Goal: Task Accomplishment & Management: Use online tool/utility

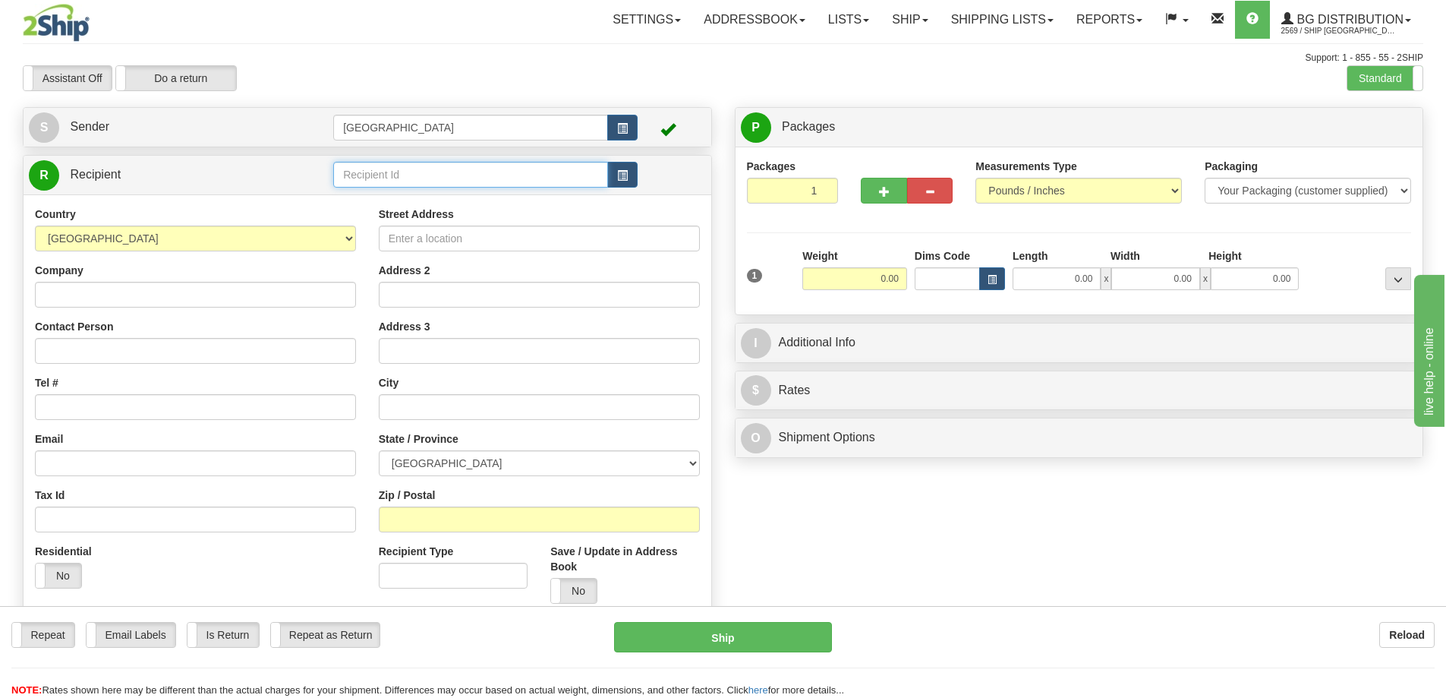
click at [364, 177] on input "text" at bounding box center [470, 175] width 275 height 26
click at [358, 194] on div "80081" at bounding box center [468, 198] width 260 height 17
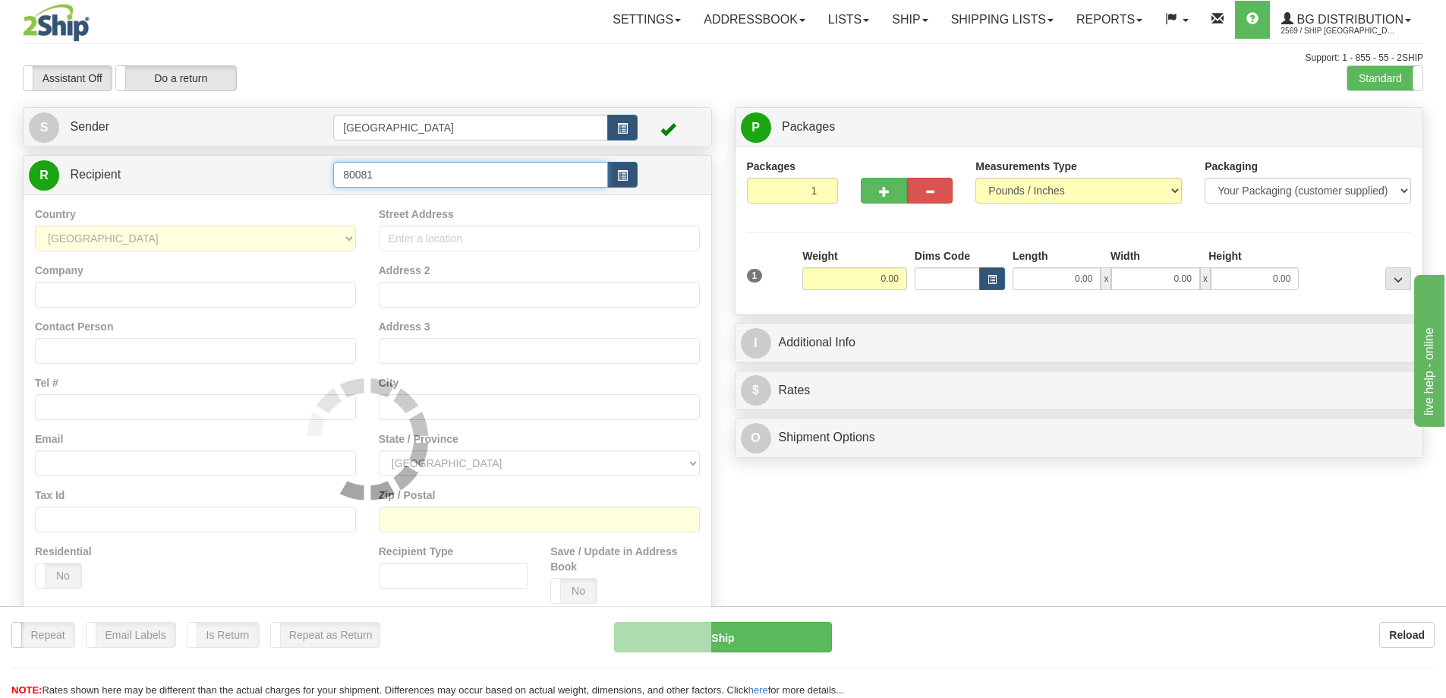
type input "80081"
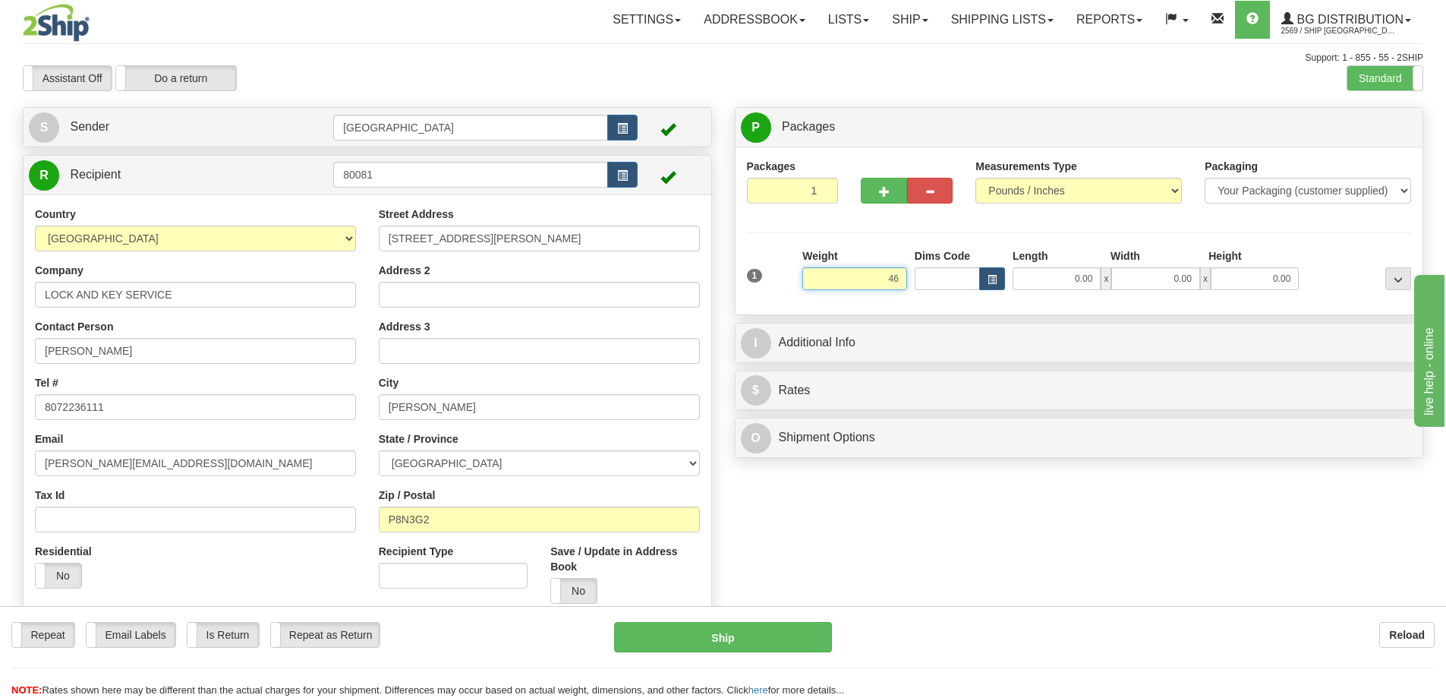
type input "46.00"
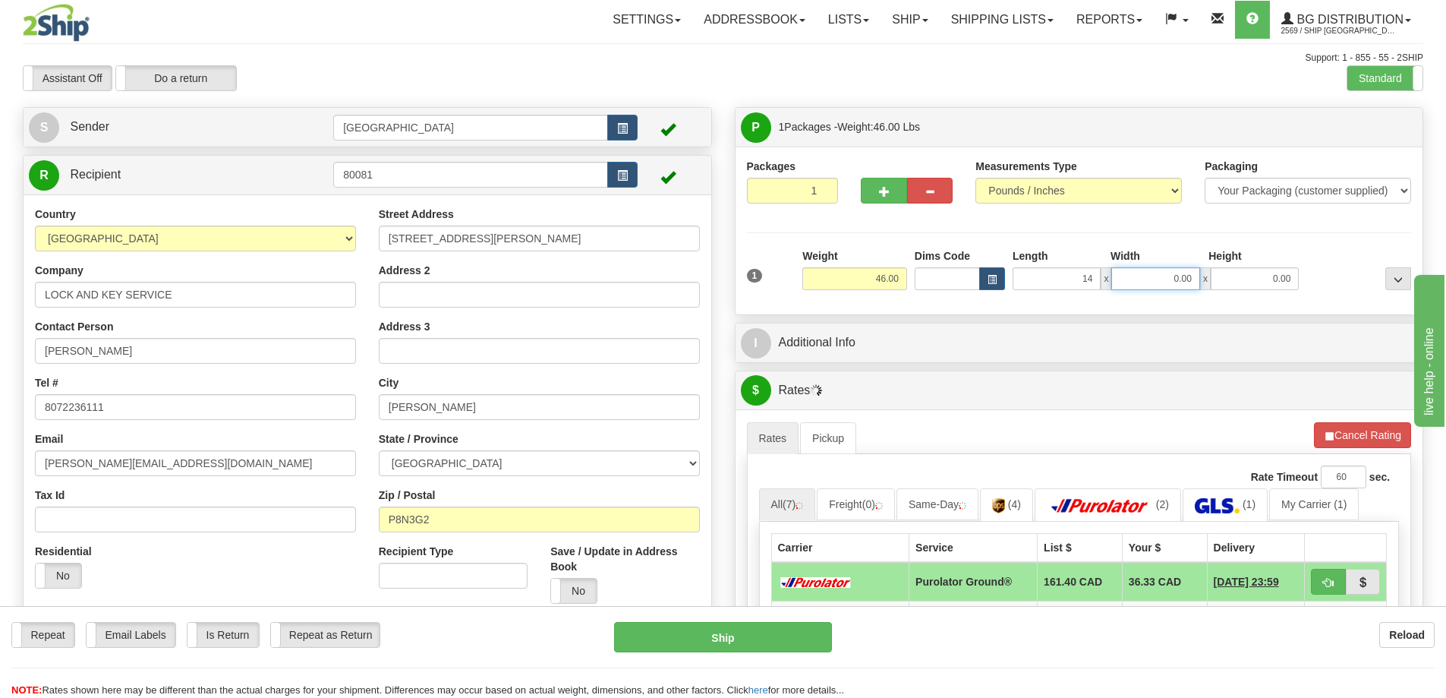
type input "14.00"
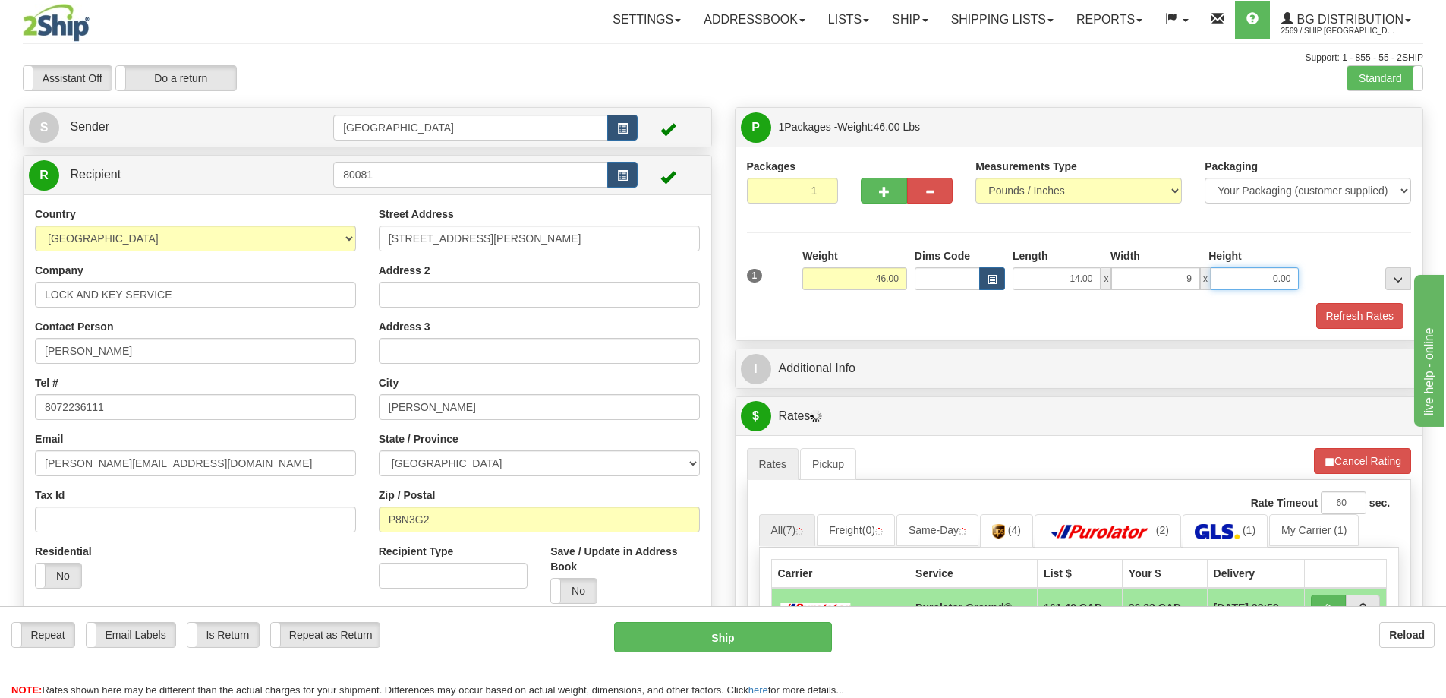
type input "9.00"
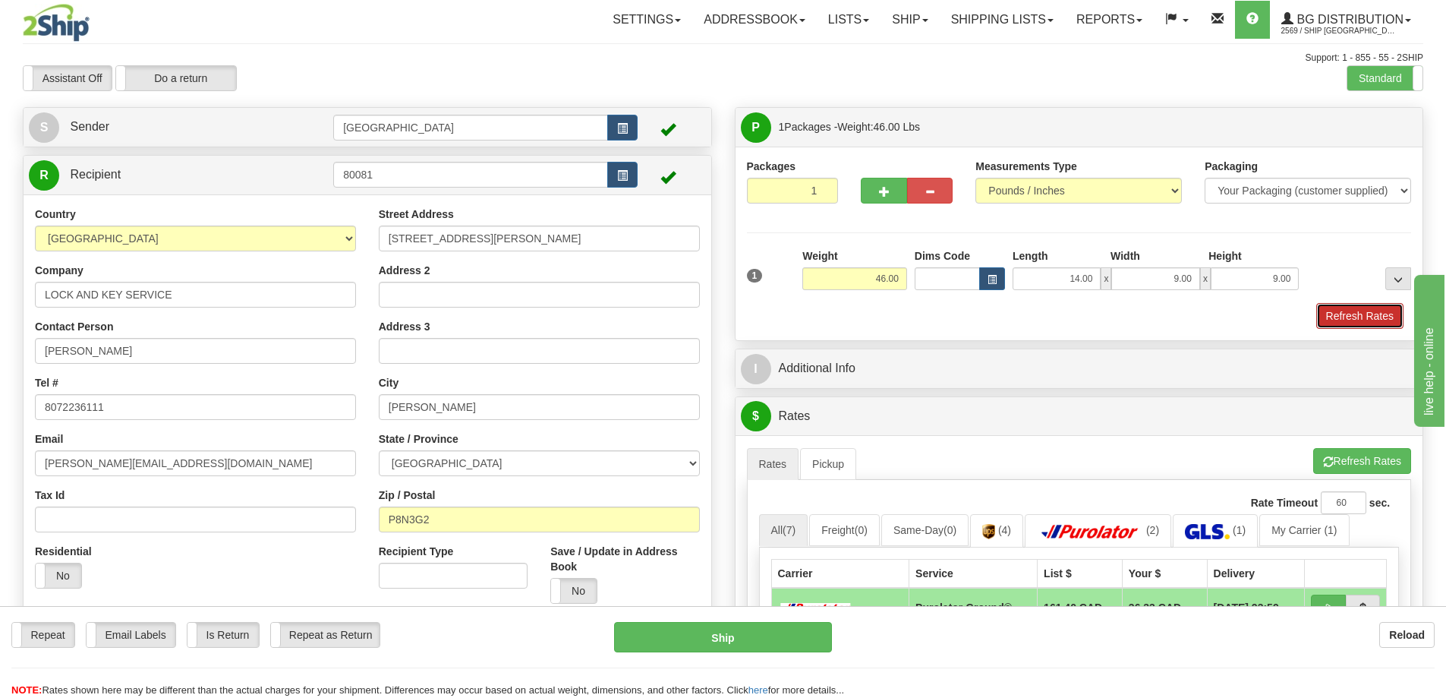
click at [1340, 319] on button "Refresh Rates" at bounding box center [1360, 316] width 87 height 26
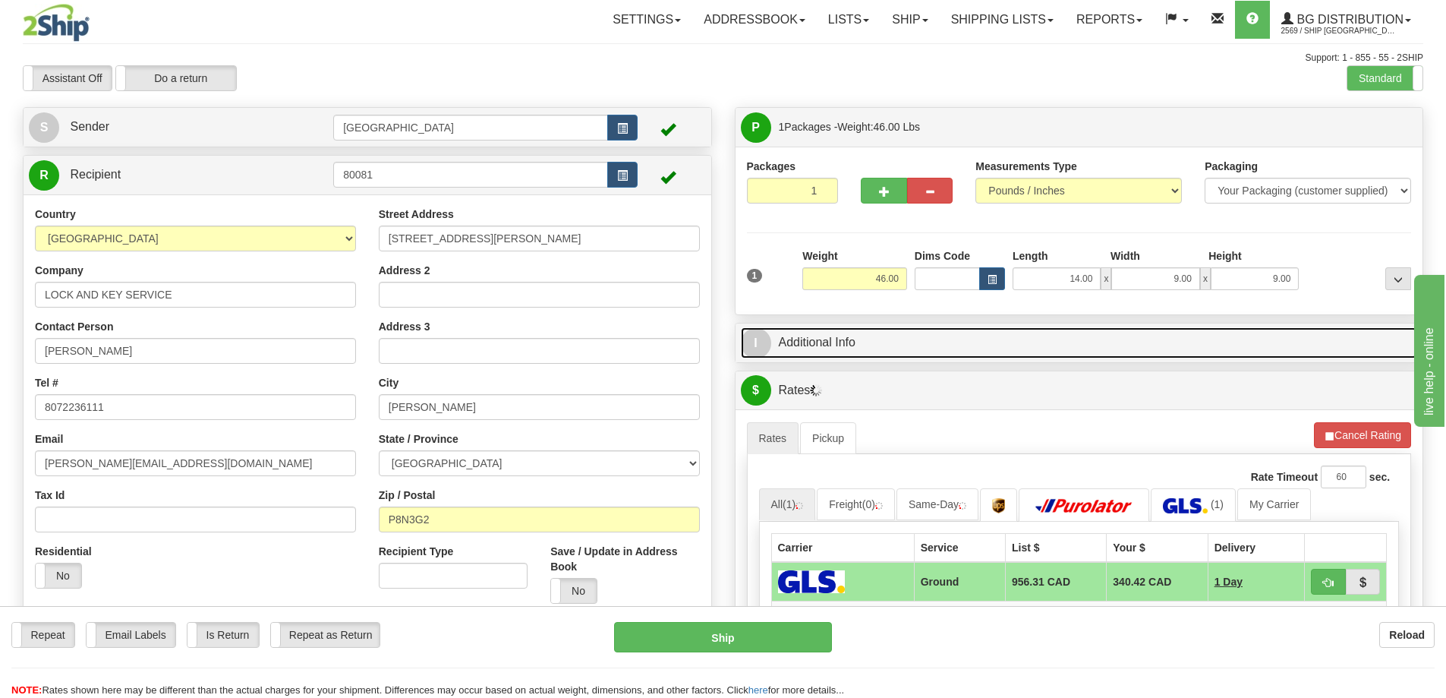
click at [903, 338] on link "I Additional Info" at bounding box center [1079, 342] width 677 height 31
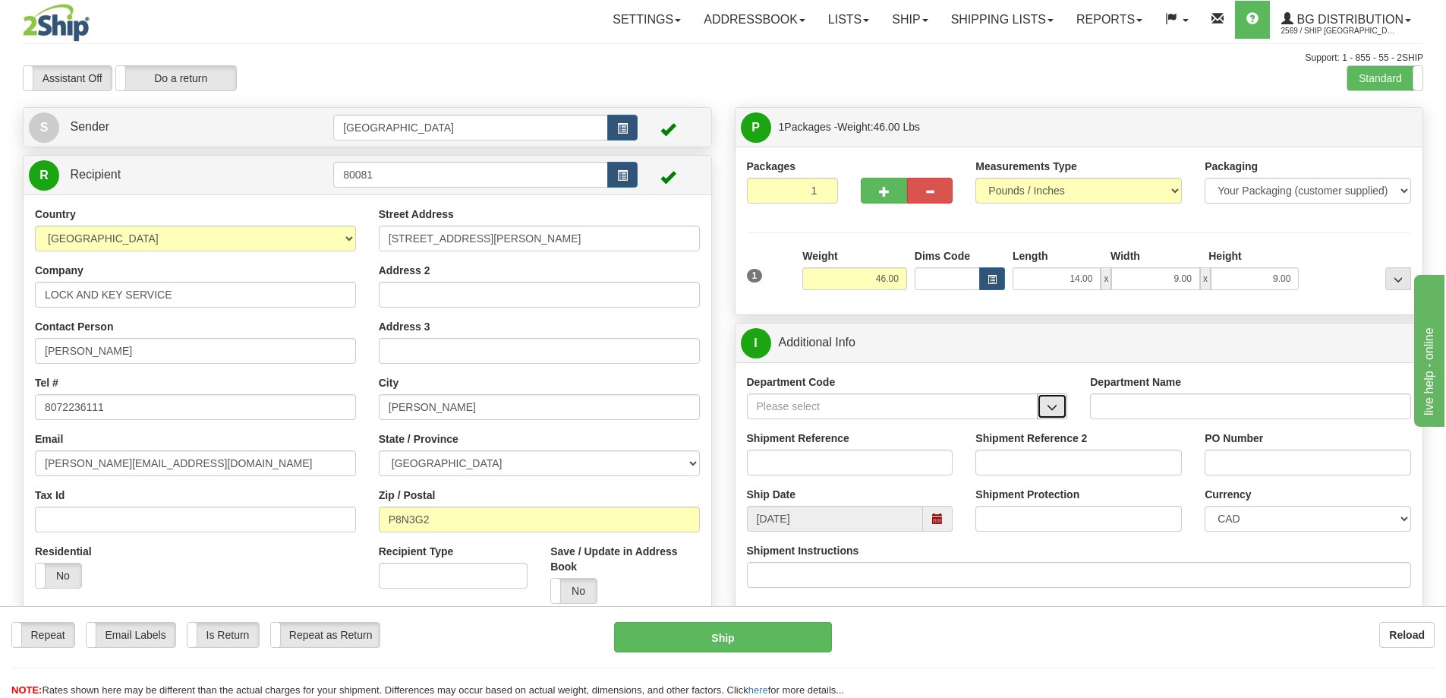
click at [1052, 402] on span "button" at bounding box center [1052, 407] width 11 height 10
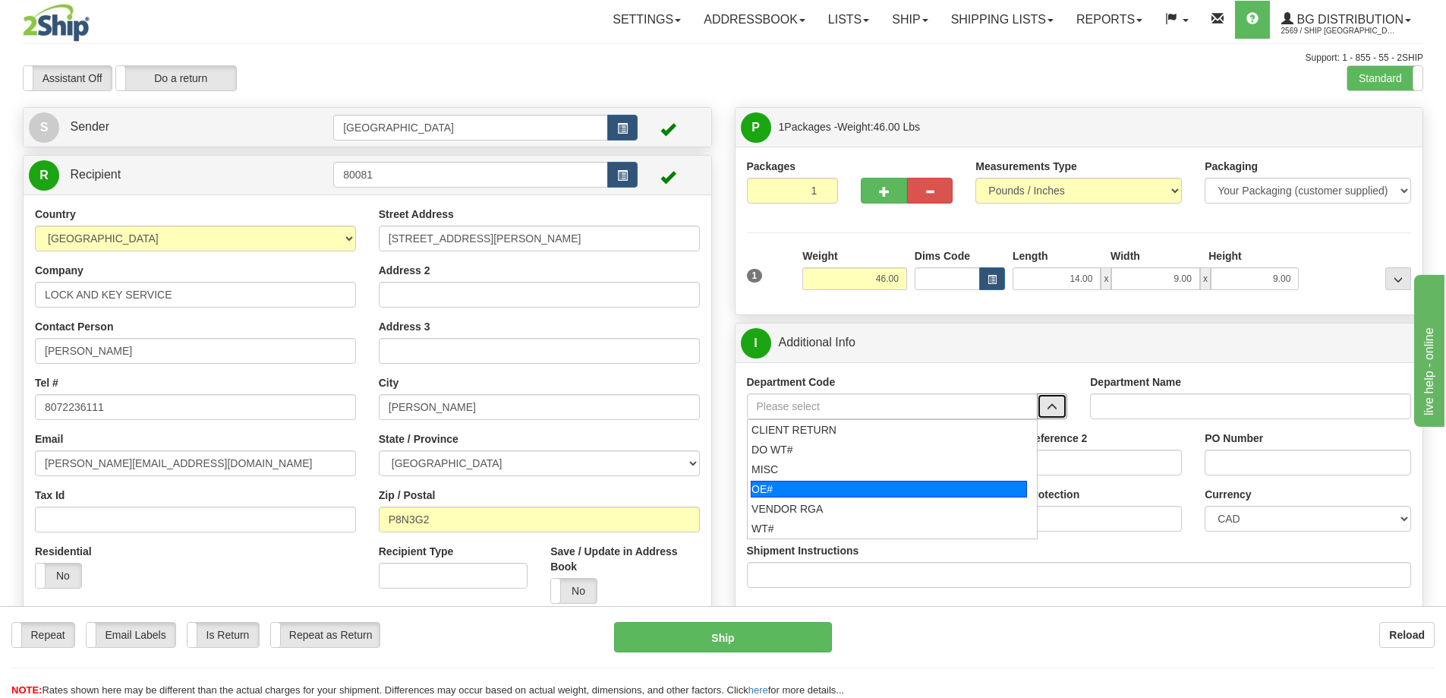
click at [842, 486] on div "OE#" at bounding box center [889, 489] width 276 height 17
type input "OE#"
type input "ORDERS"
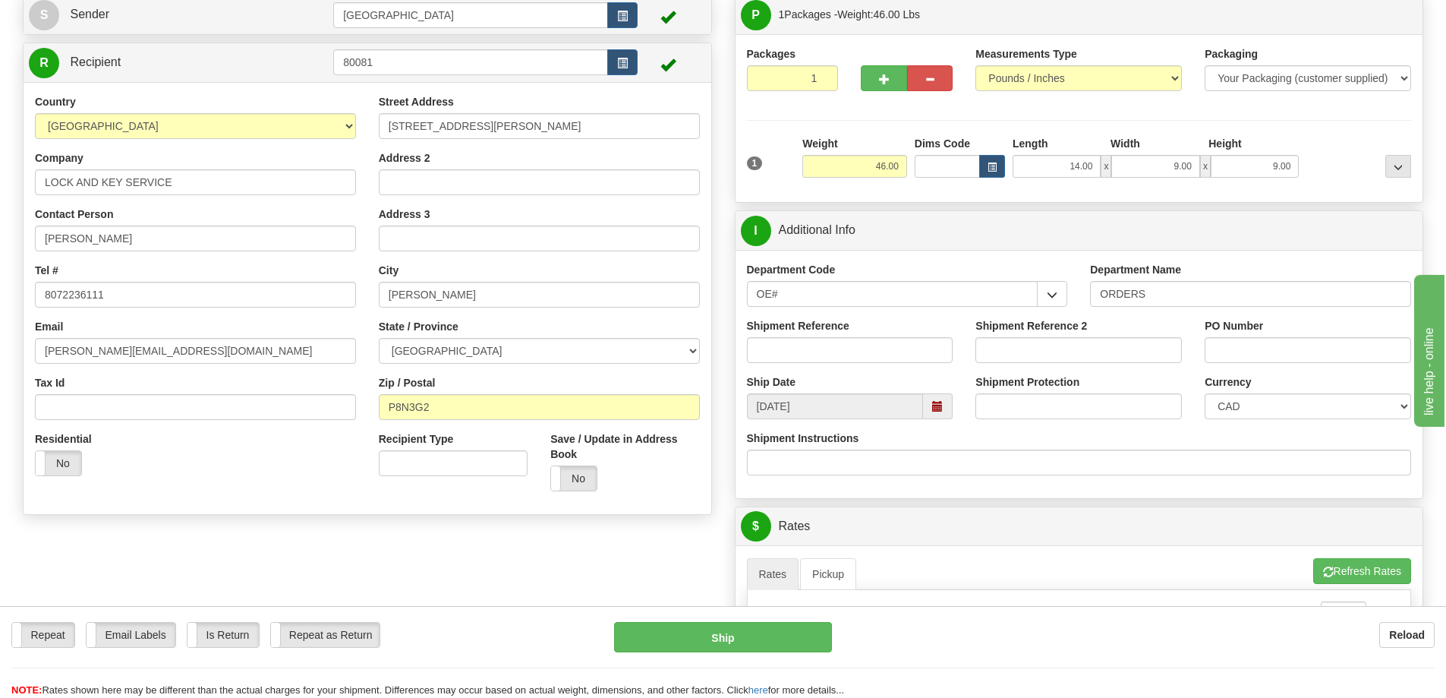
scroll to position [152, 0]
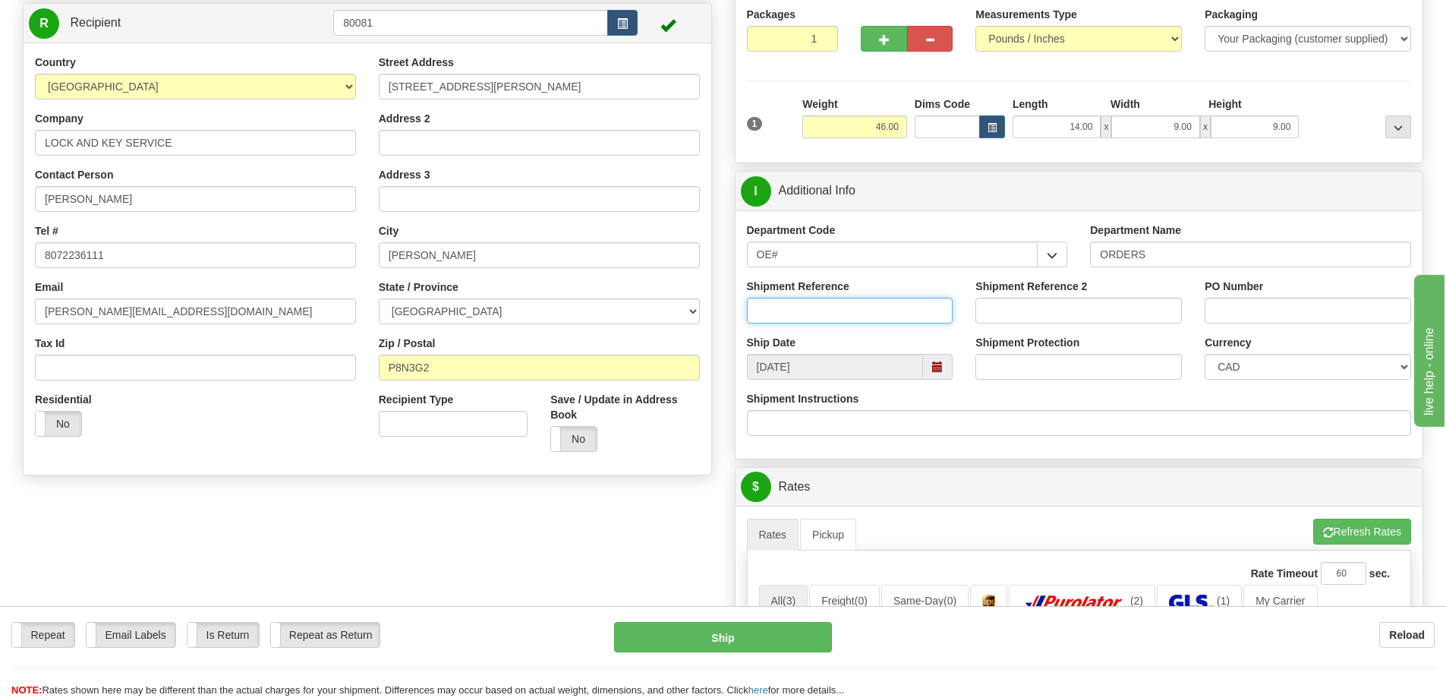
click at [852, 311] on input "Shipment Reference" at bounding box center [850, 311] width 207 height 26
type input "90039995-00"
click at [1216, 305] on input "PO Number" at bounding box center [1308, 311] width 207 height 26
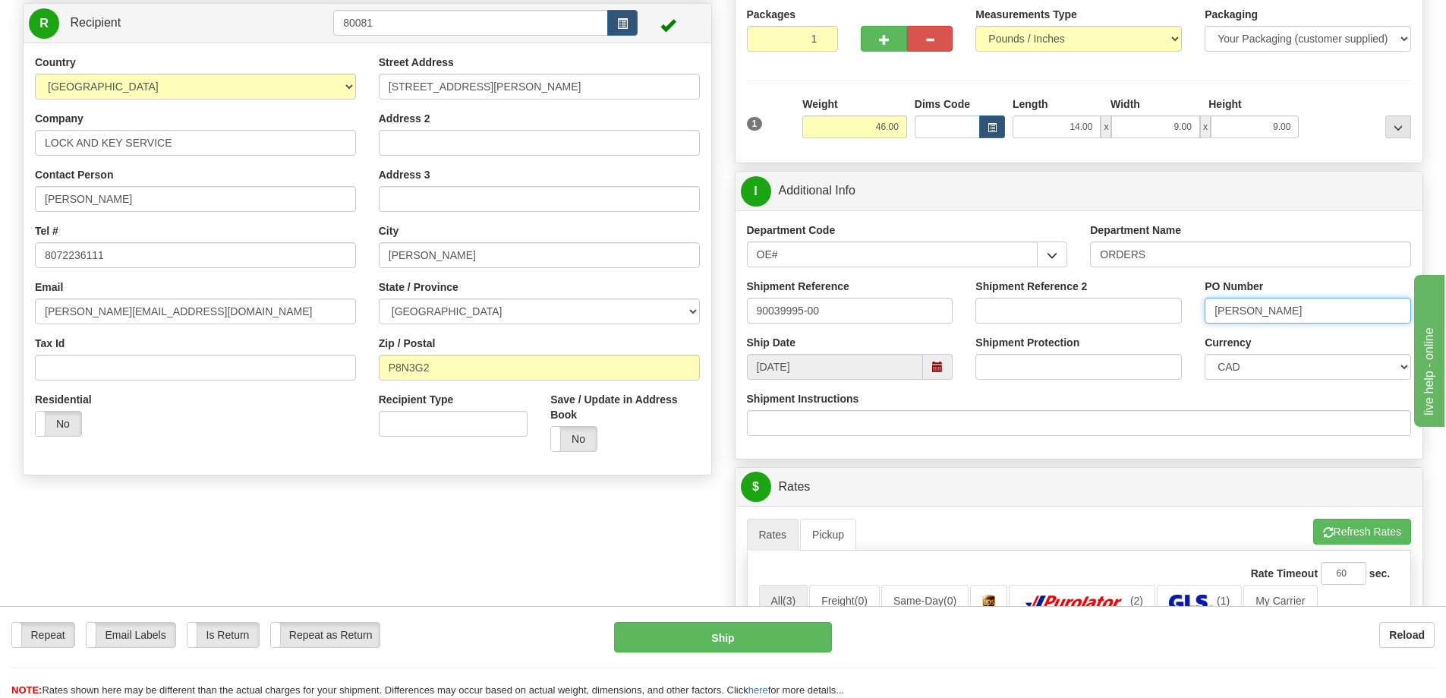
type input "[PERSON_NAME]"
click at [1191, 332] on div "Shipment Reference 2" at bounding box center [1078, 307] width 229 height 56
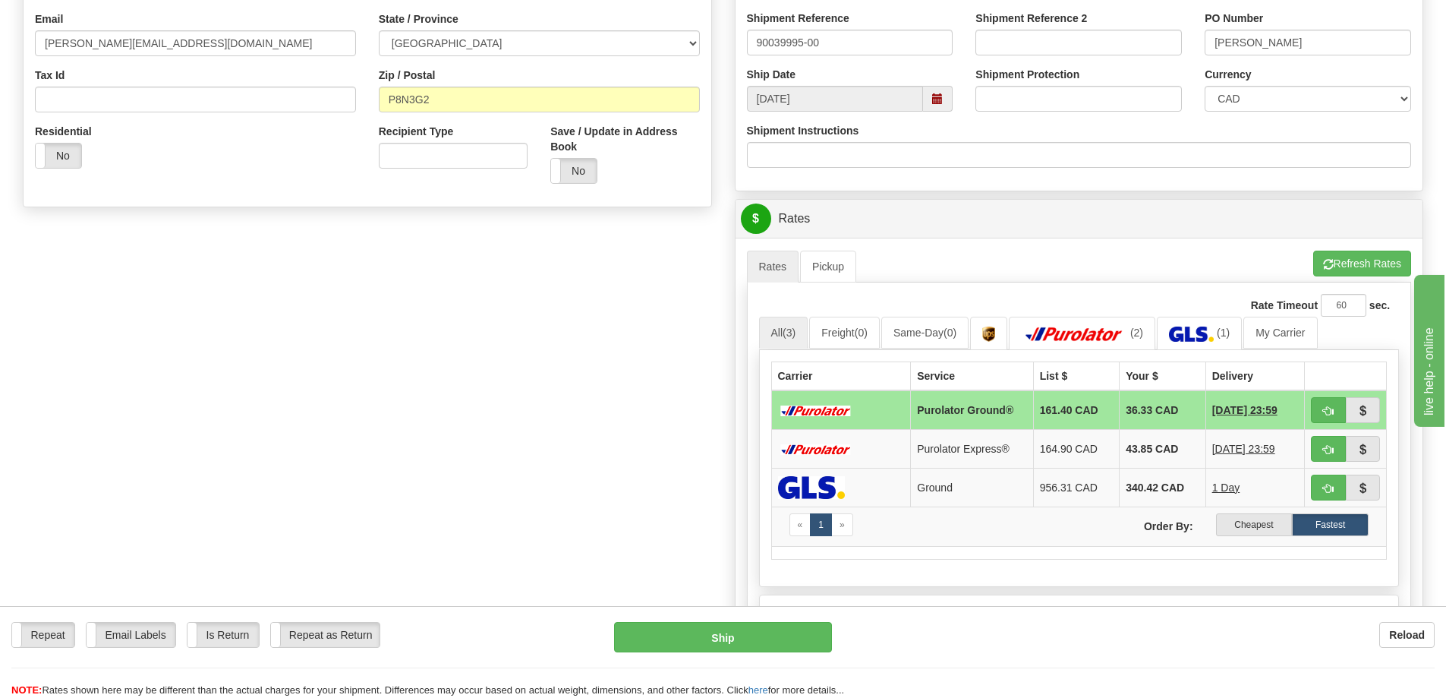
scroll to position [456, 0]
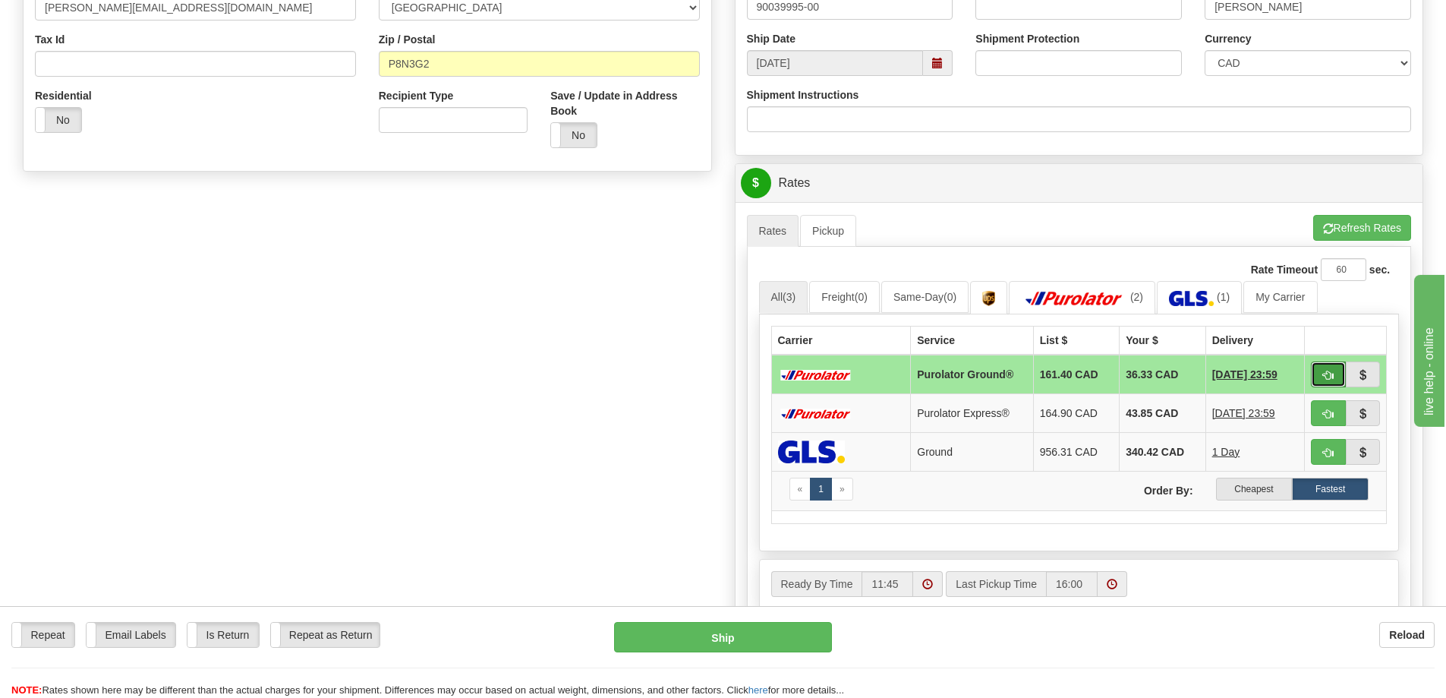
click at [1326, 371] on span "button" at bounding box center [1328, 376] width 11 height 10
type input "260"
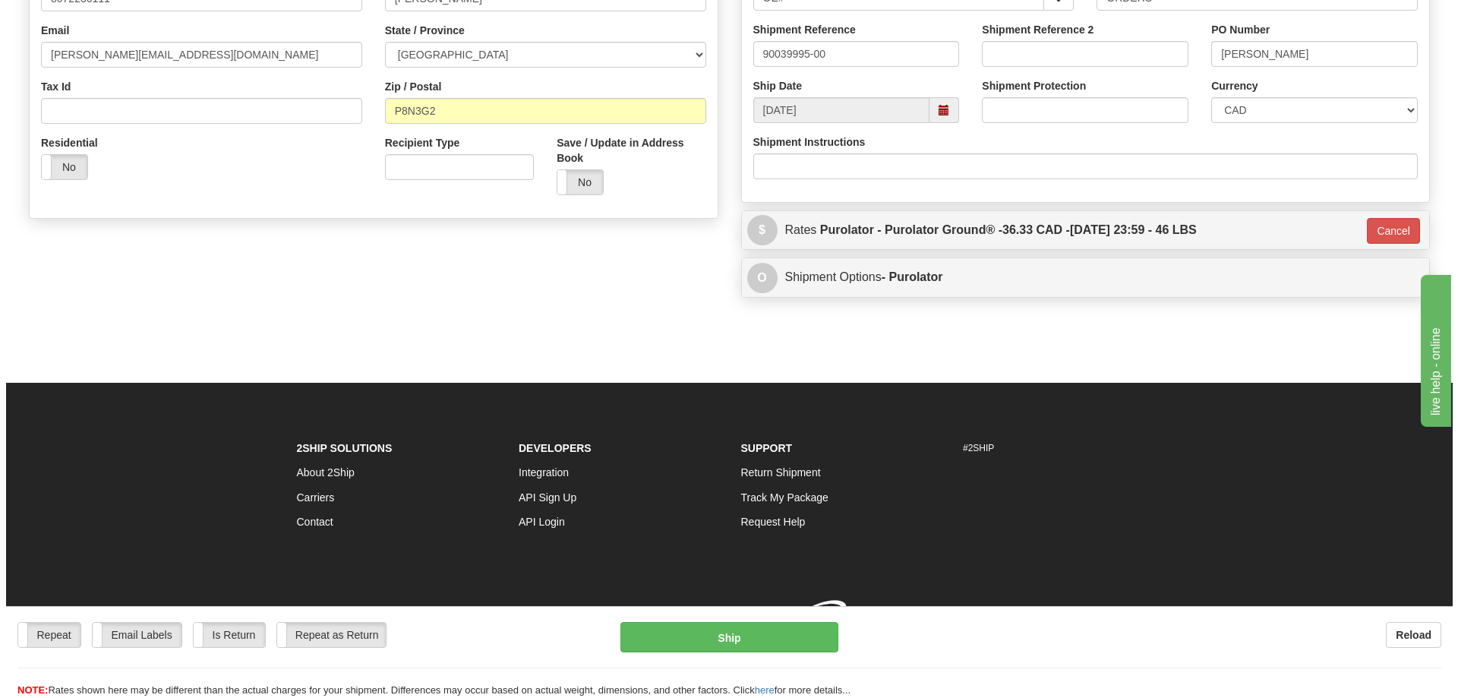
scroll to position [430, 0]
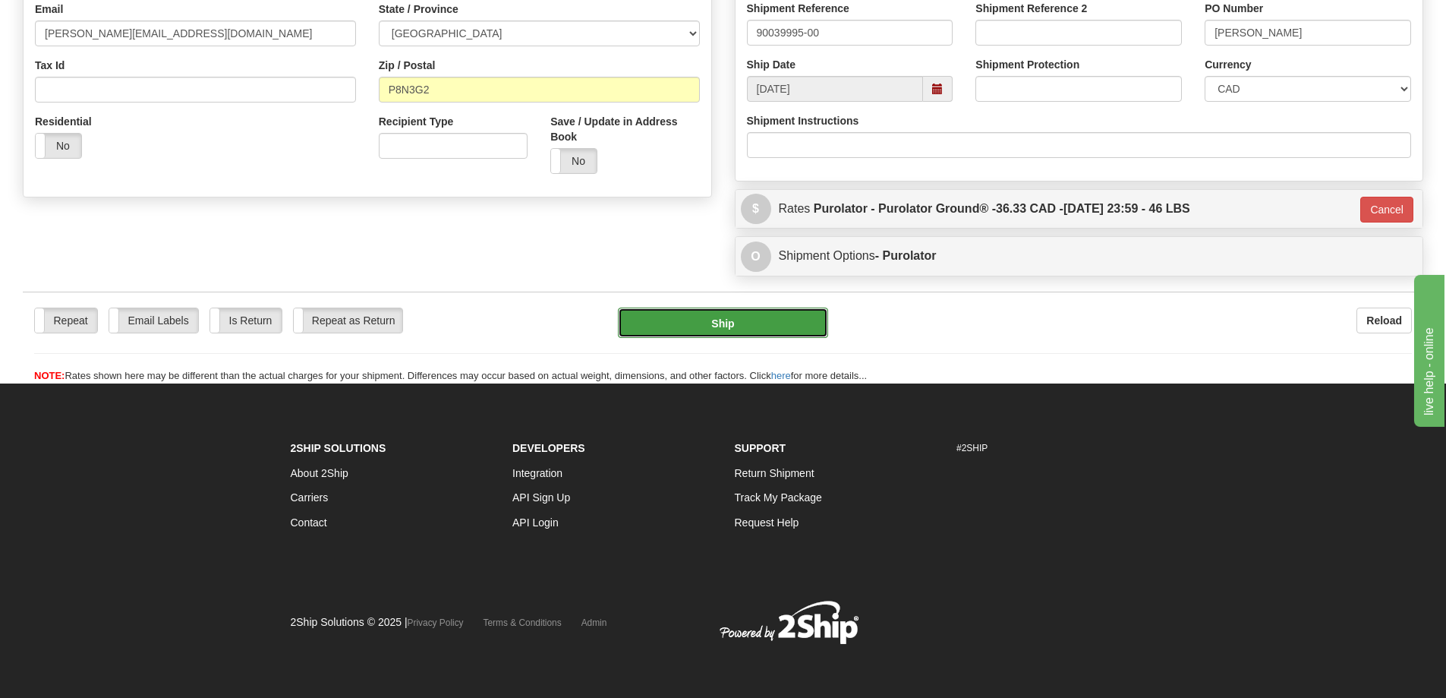
click at [745, 316] on button "Ship" at bounding box center [723, 322] width 210 height 30
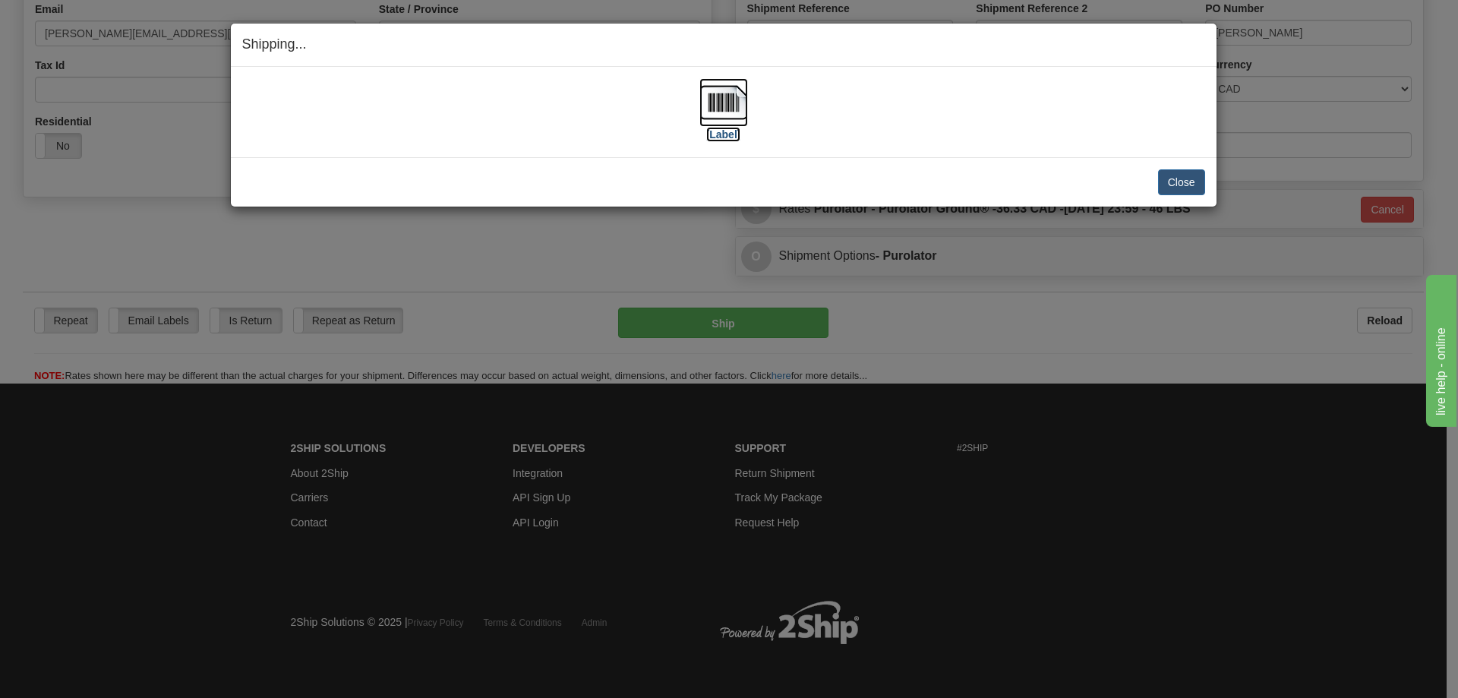
click at [726, 134] on label "[Label]" at bounding box center [723, 134] width 35 height 15
click at [1176, 181] on button "Close" at bounding box center [1181, 182] width 47 height 26
